Goal: Task Accomplishment & Management: Manage account settings

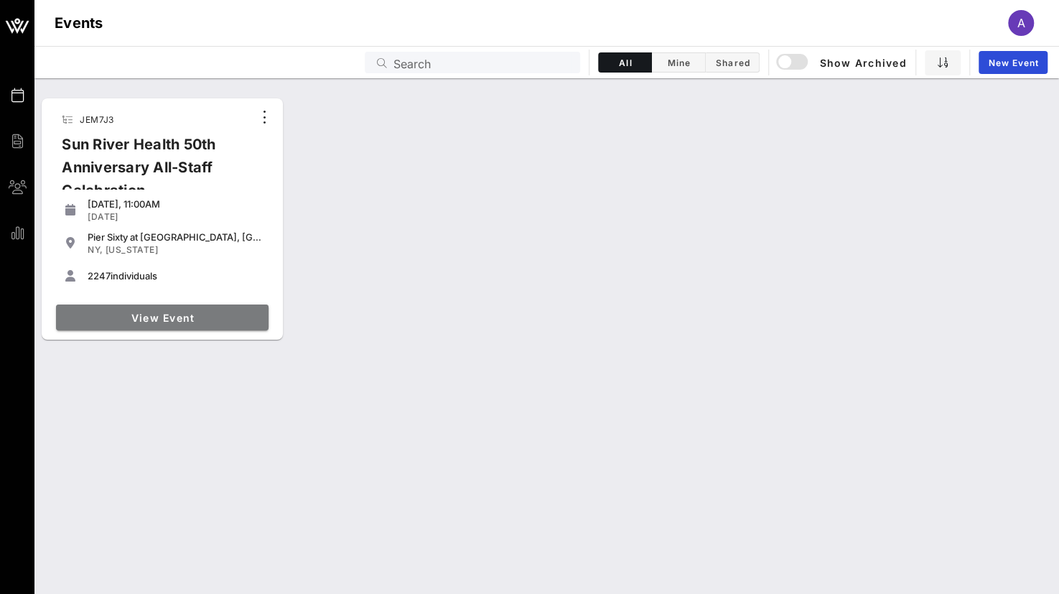
click at [190, 320] on span "View Event" at bounding box center [162, 318] width 201 height 12
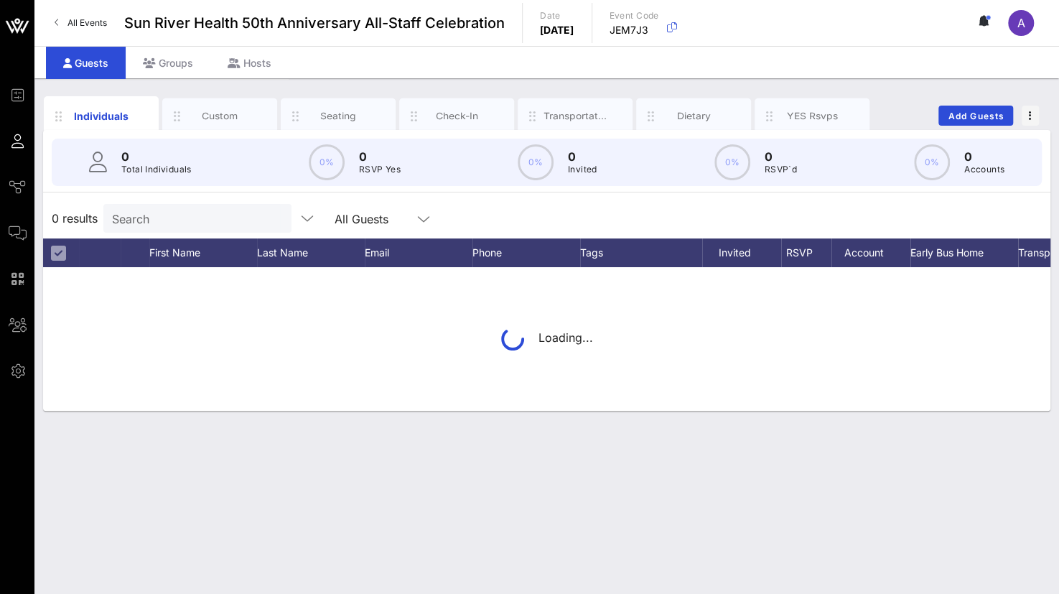
click at [154, 228] on div "Search" at bounding box center [196, 218] width 168 height 29
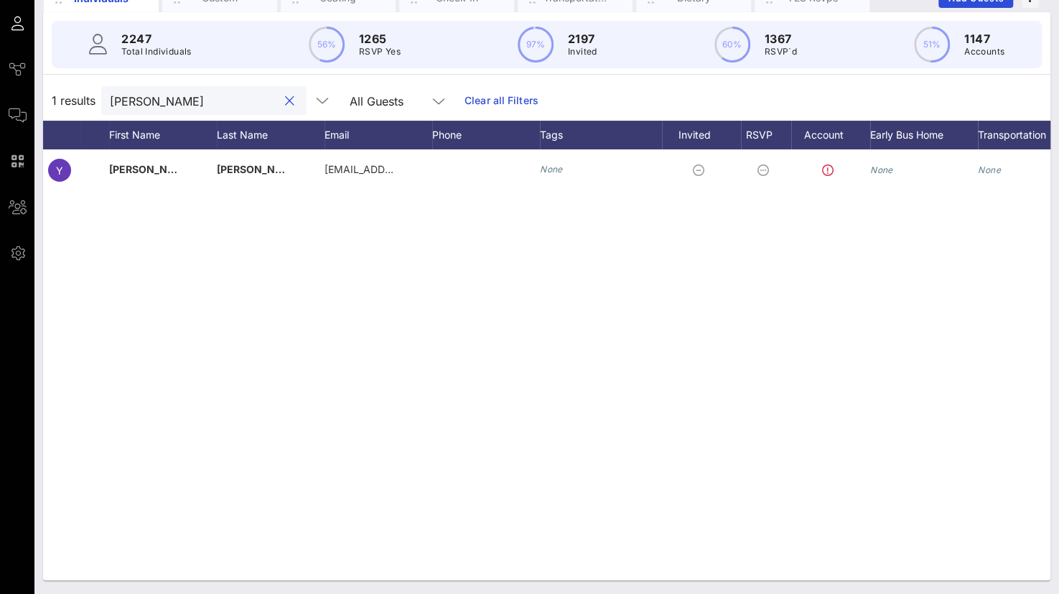
scroll to position [0, 111]
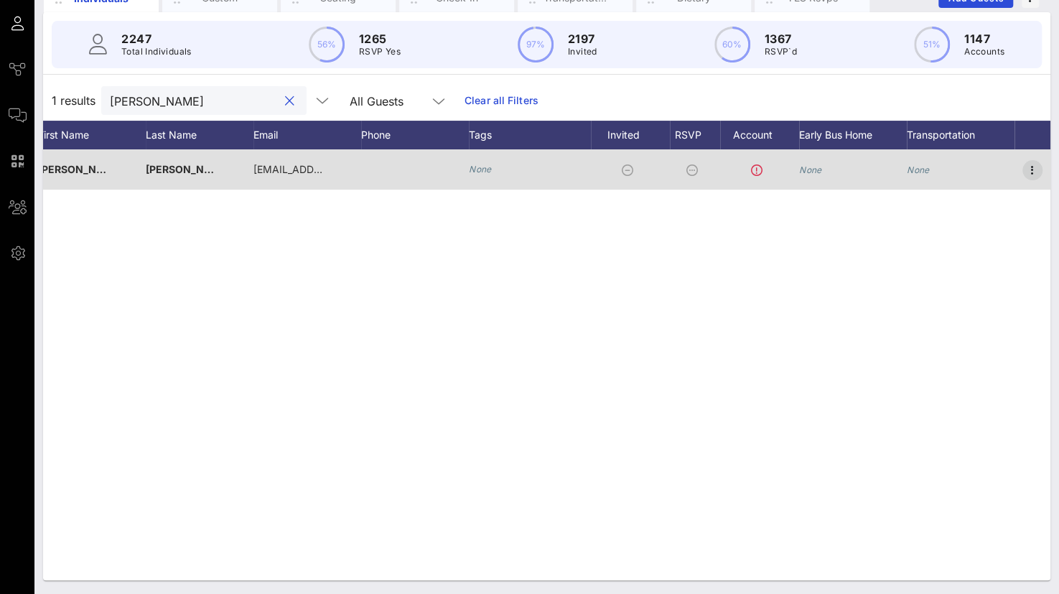
type input "[PERSON_NAME]"
click at [1031, 167] on icon "button" at bounding box center [1032, 170] width 17 height 17
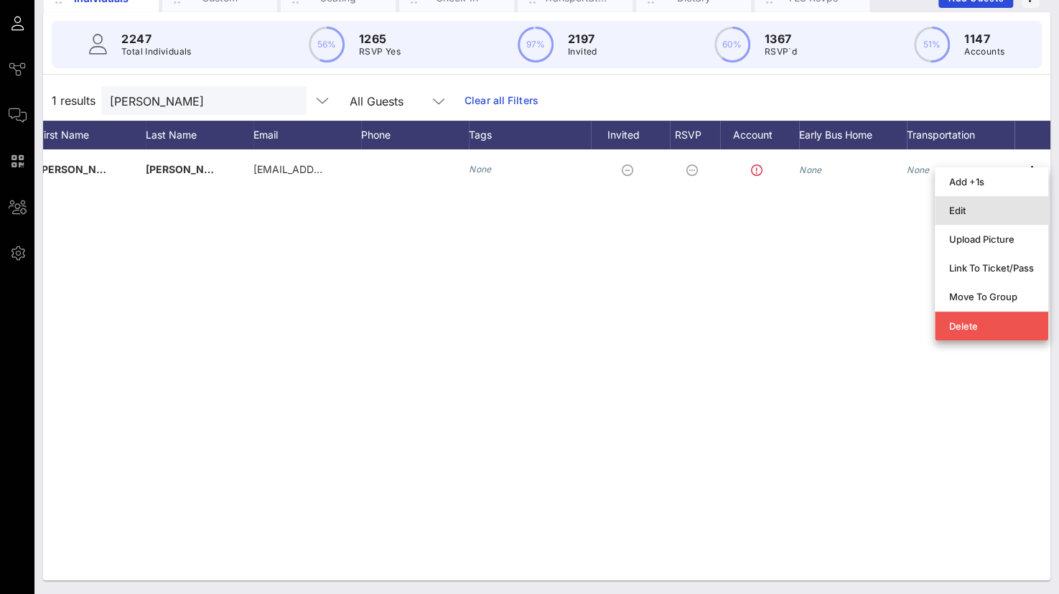
click at [971, 215] on div "Edit" at bounding box center [991, 210] width 85 height 11
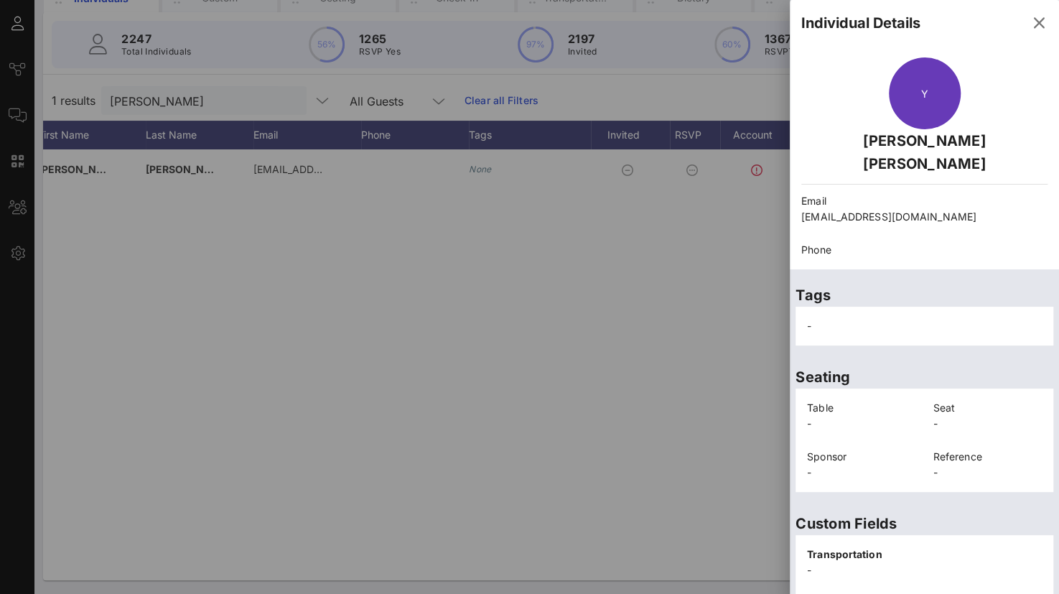
scroll to position [295, 0]
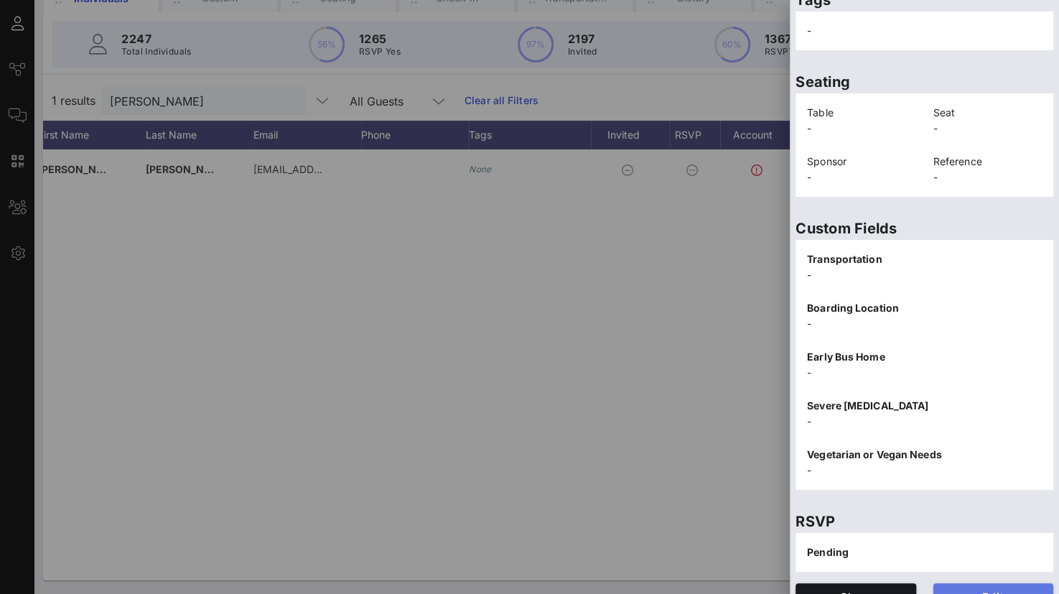
click at [992, 590] on span "Edit" at bounding box center [994, 596] width 98 height 12
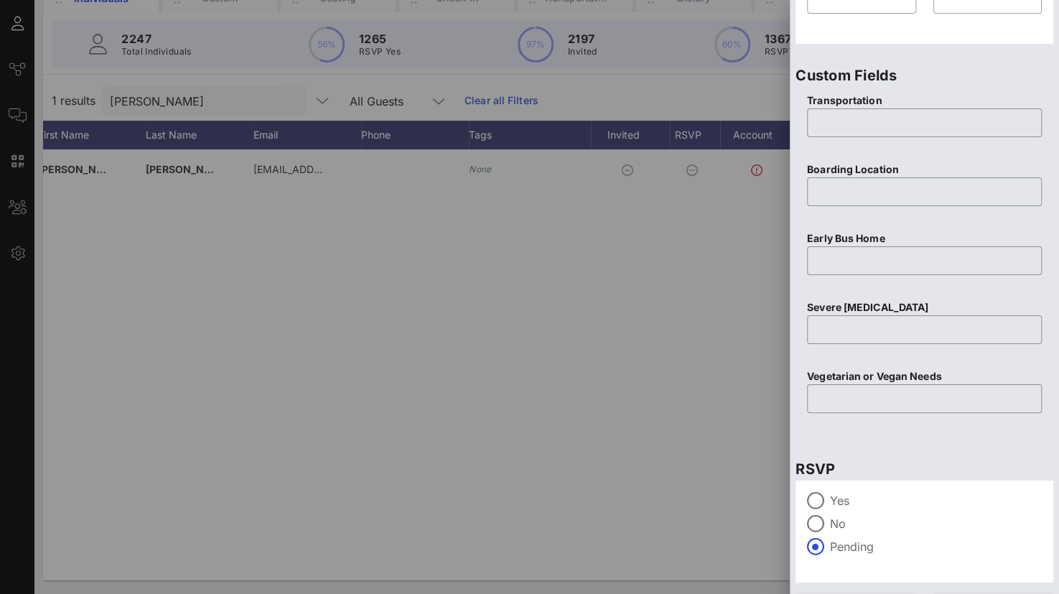
scroll to position [566, 0]
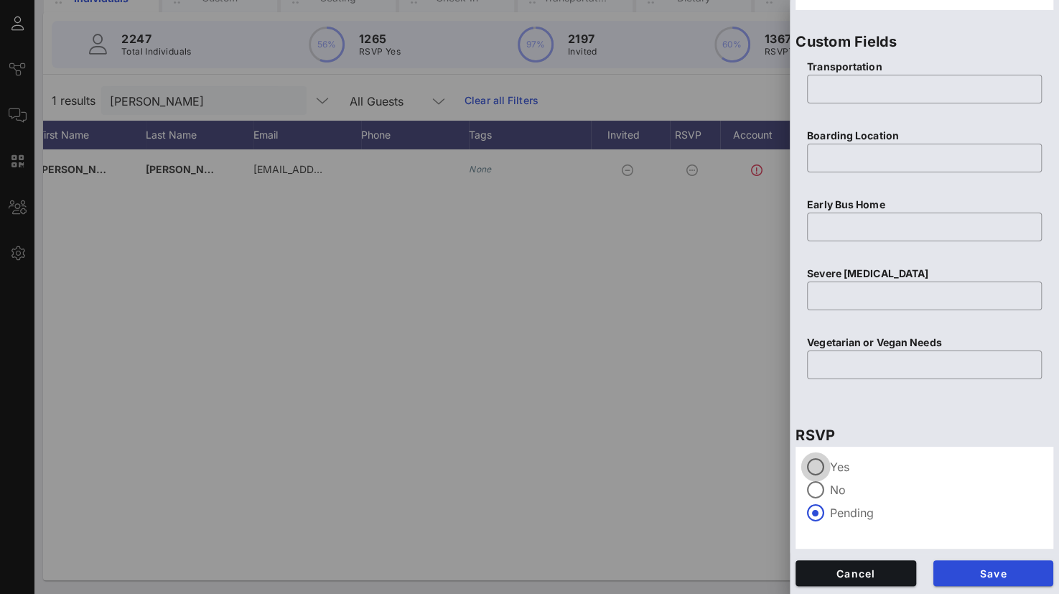
click at [827, 471] on div at bounding box center [816, 467] width 24 height 24
click at [966, 573] on span "Save" at bounding box center [994, 573] width 98 height 12
